Goal: Information Seeking & Learning: Understand process/instructions

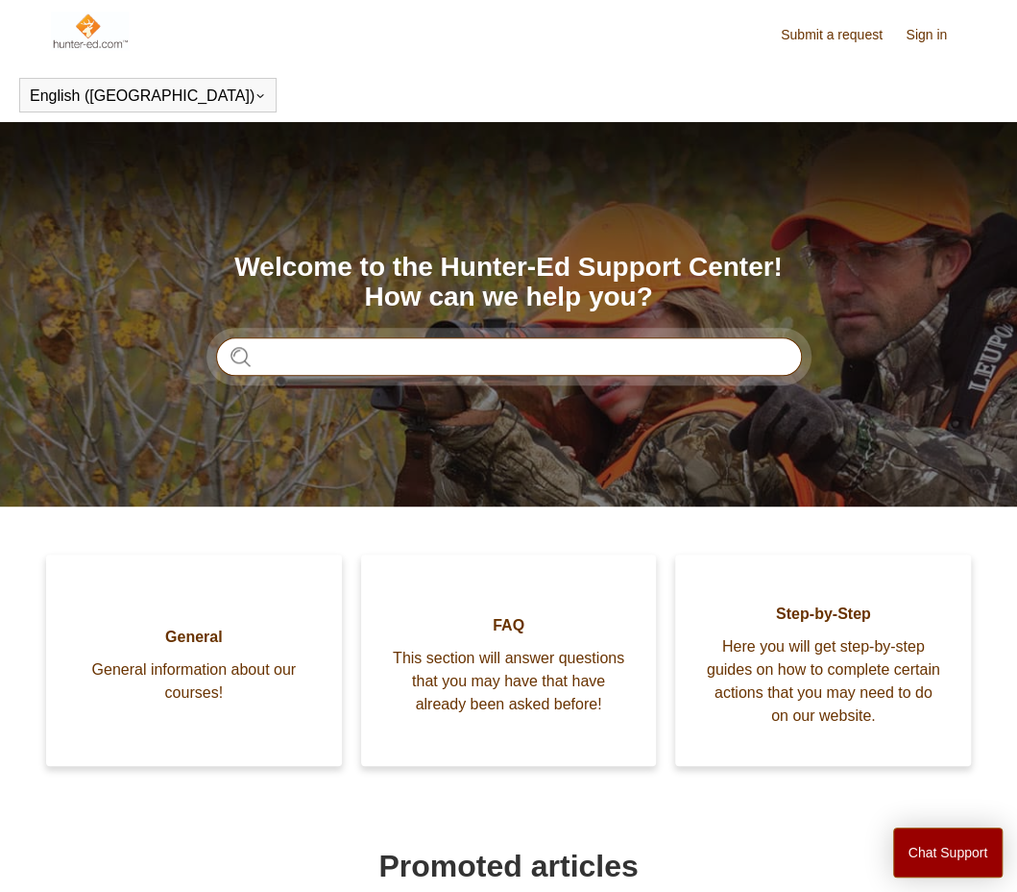
click at [512, 355] on input "Search" at bounding box center [509, 356] width 586 height 38
type input "**********"
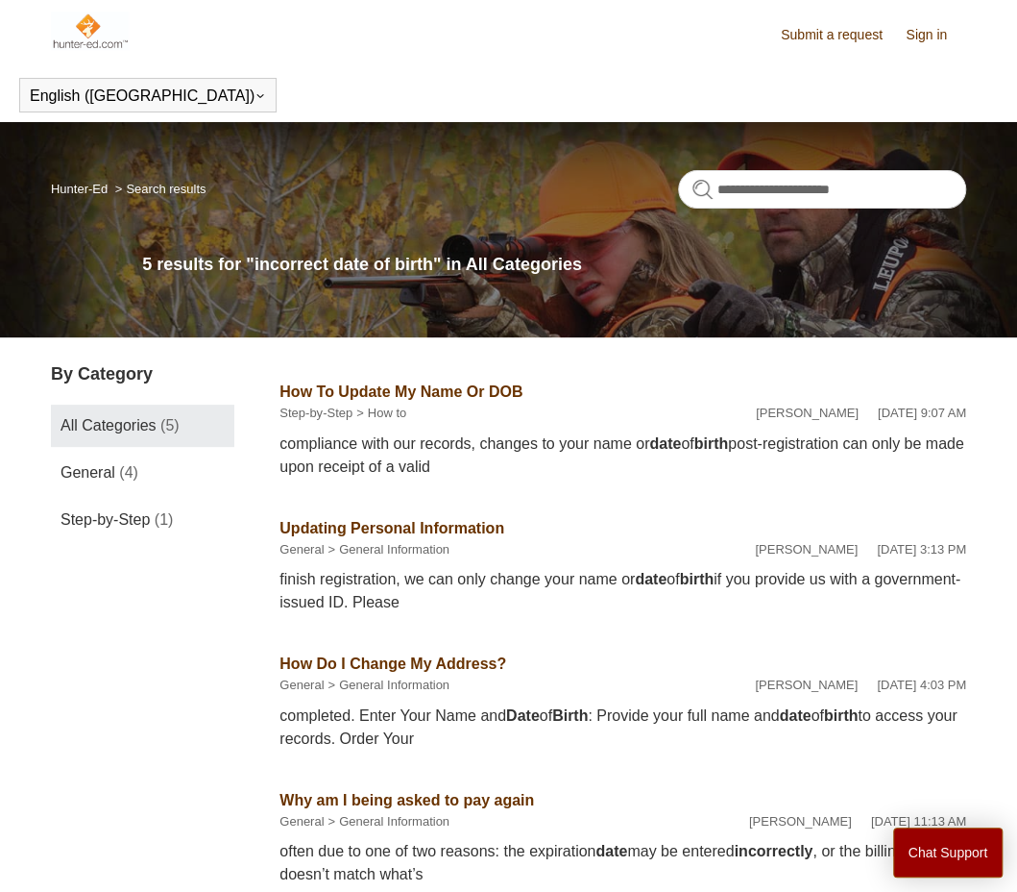
click at [488, 391] on link "How To Update My Name Or DOB" at bounding box center [401, 391] width 243 height 16
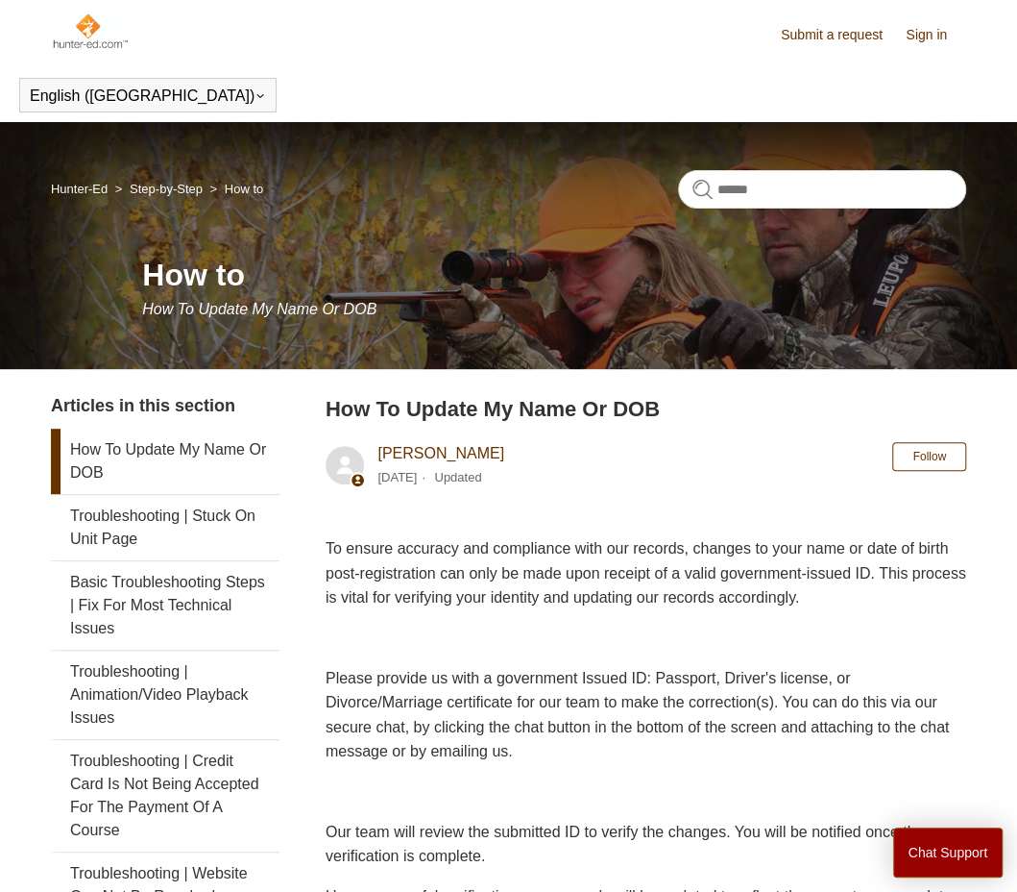
click at [535, 555] on p "To ensure accuracy and compliance with our records, changes to your name or dat…" at bounding box center [646, 573] width 641 height 74
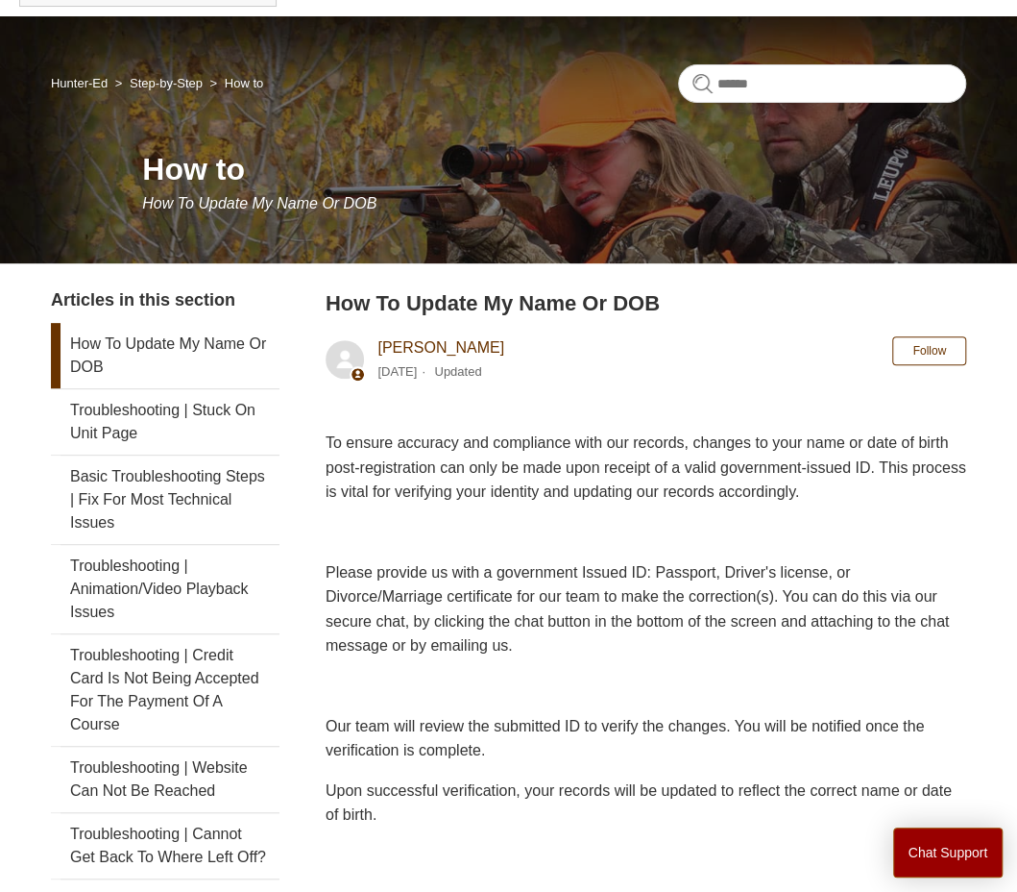
scroll to position [79, 0]
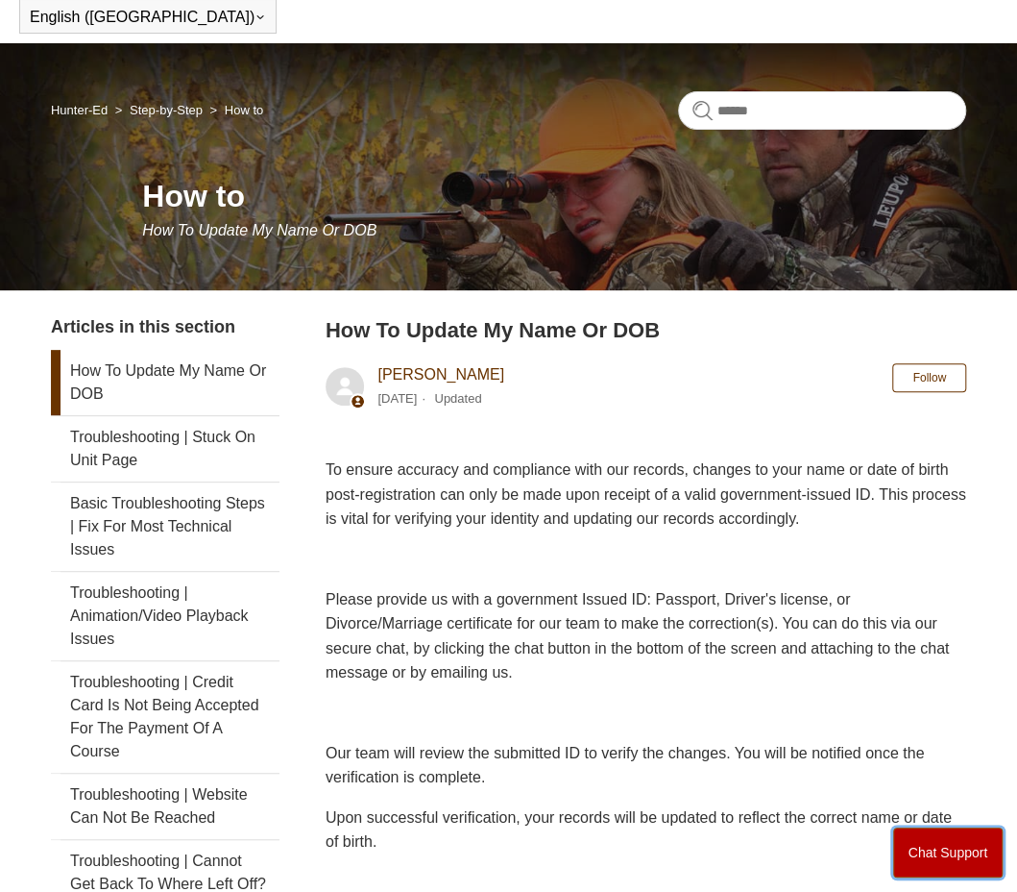
click at [922, 844] on button "Chat Support" at bounding box center [948, 852] width 110 height 50
